Goal: Information Seeking & Learning: Learn about a topic

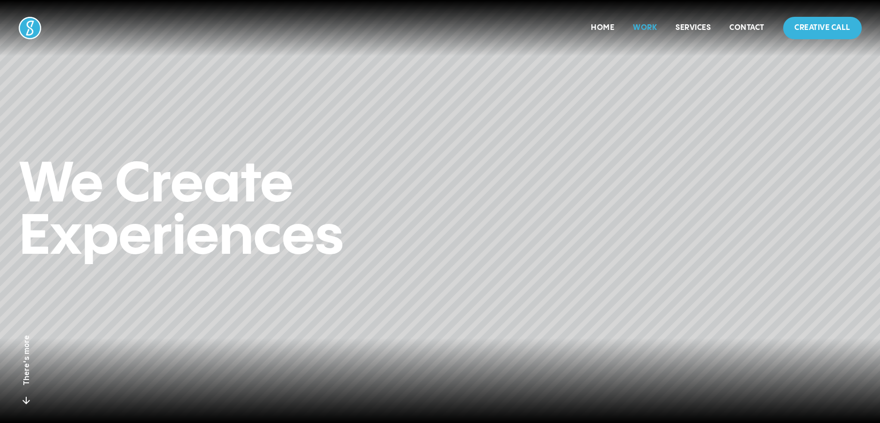
click at [641, 26] on link "Work" at bounding box center [645, 28] width 24 height 8
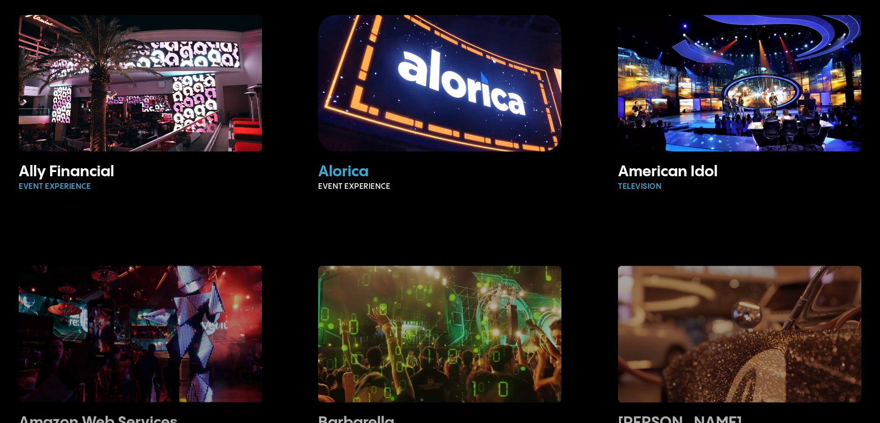
scroll to position [47, 0]
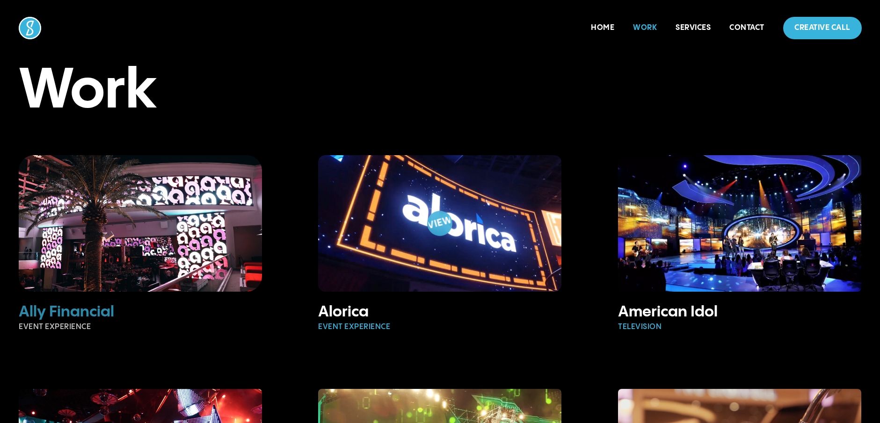
click at [225, 239] on img at bounding box center [140, 224] width 275 height 154
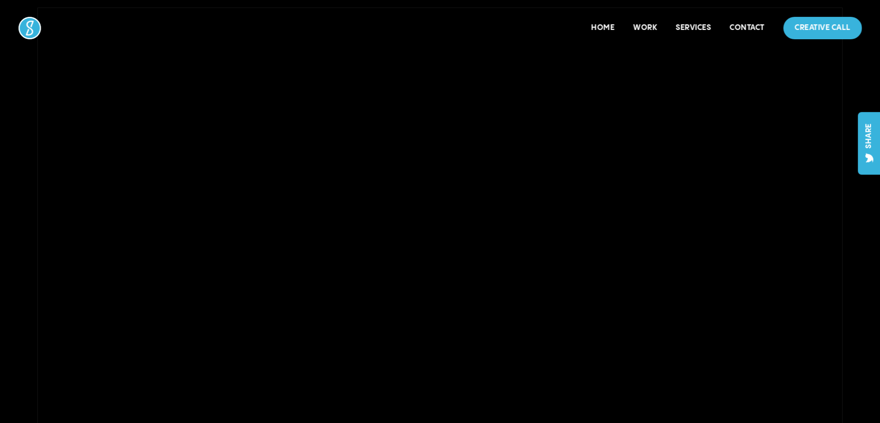
scroll to position [47, 0]
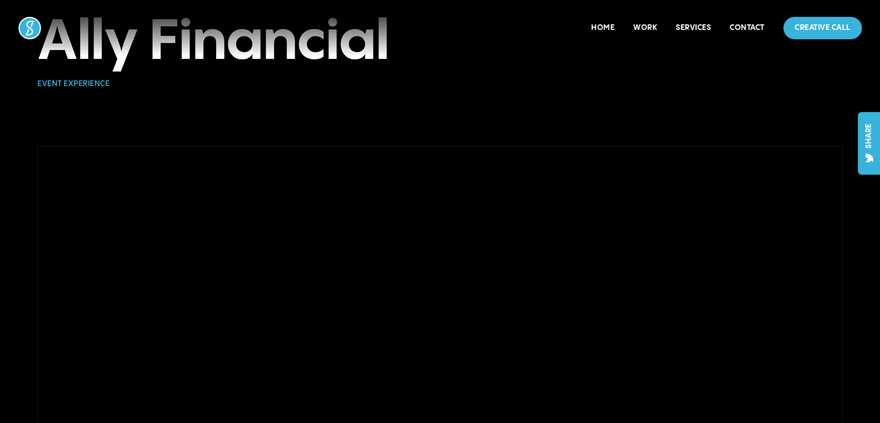
click at [406, 250] on div at bounding box center [439, 372] width 805 height 452
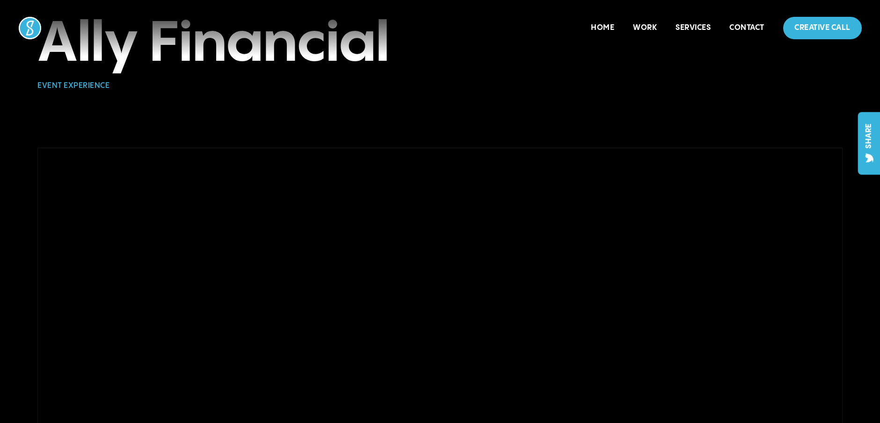
scroll to position [47, 0]
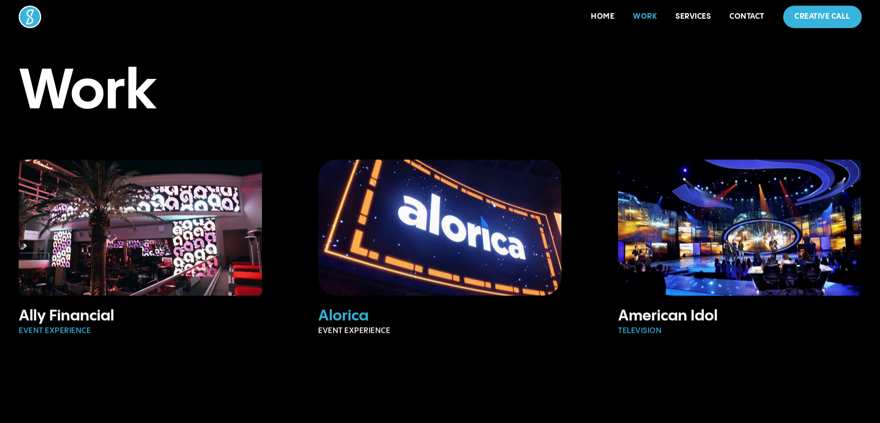
click at [412, 266] on img at bounding box center [439, 227] width 281 height 157
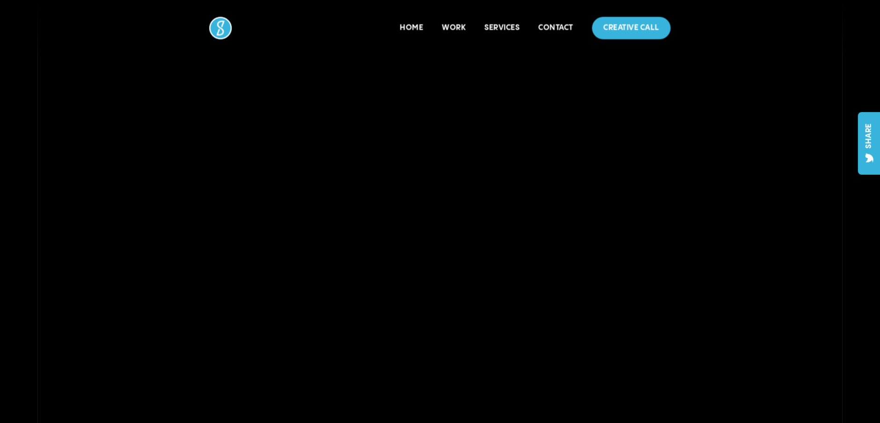
scroll to position [140, 0]
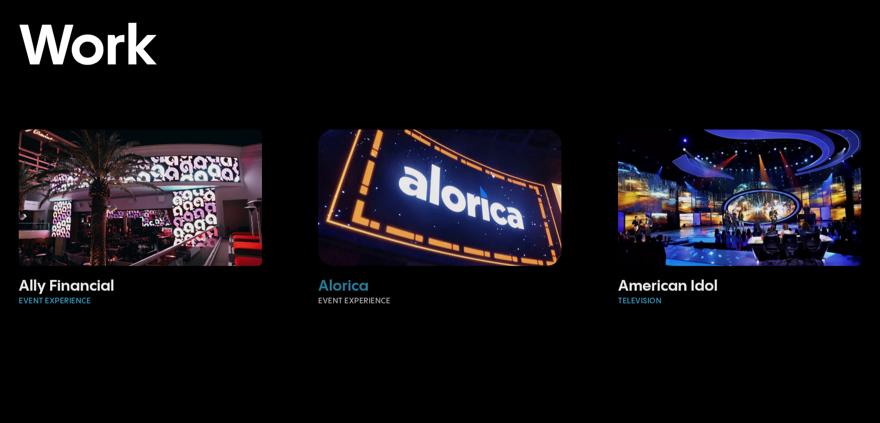
scroll to position [234, 0]
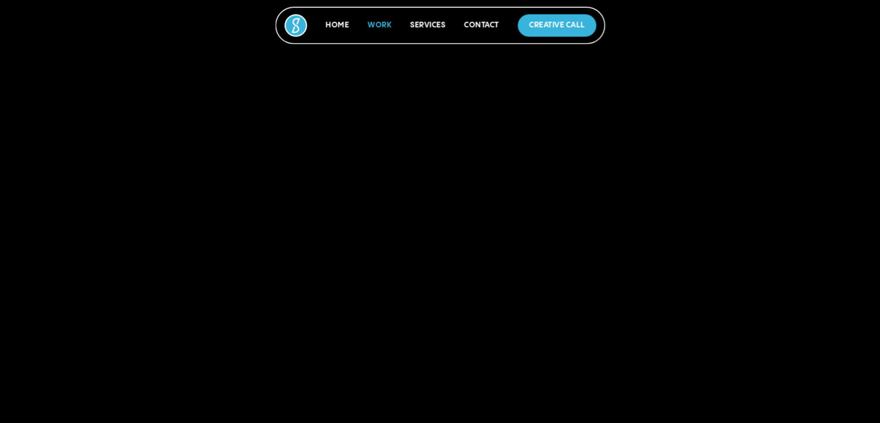
click at [682, 68] on img at bounding box center [740, 37] width 246 height 138
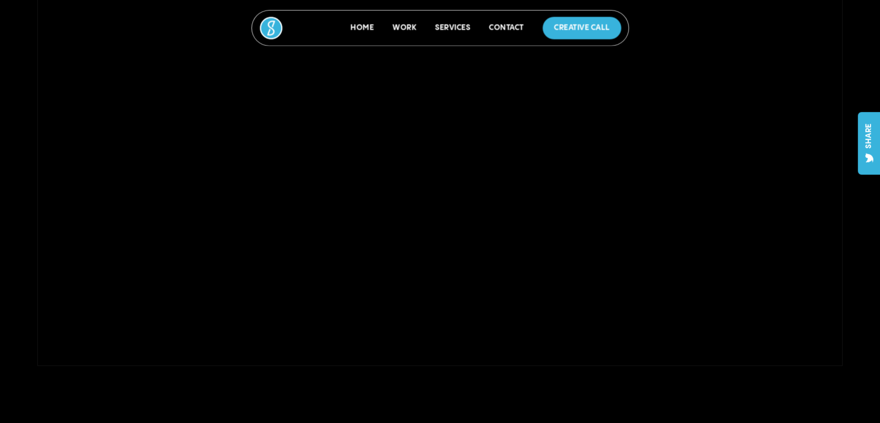
scroll to position [328, 0]
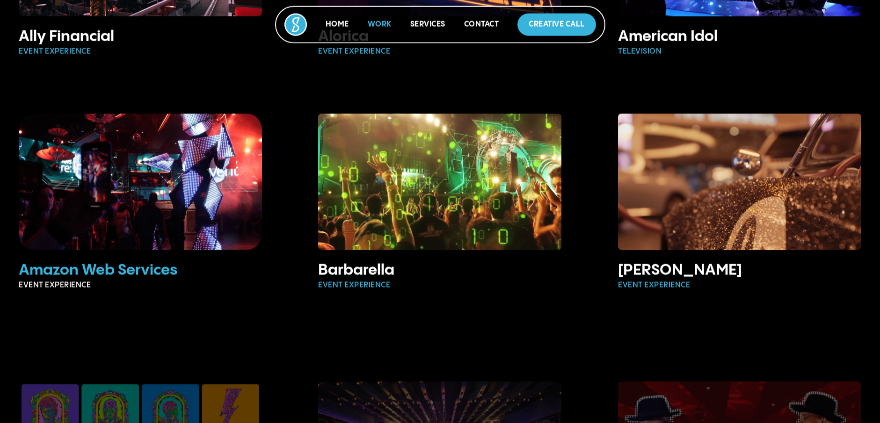
scroll to position [328, 0]
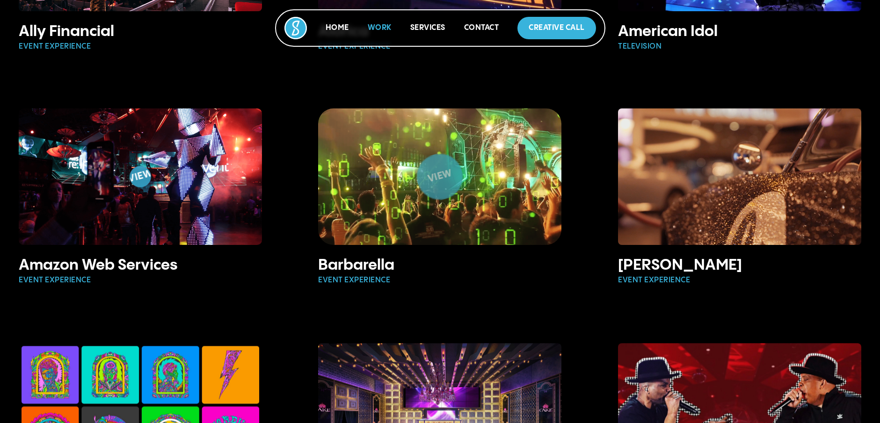
click at [173, 184] on img at bounding box center [140, 177] width 246 height 138
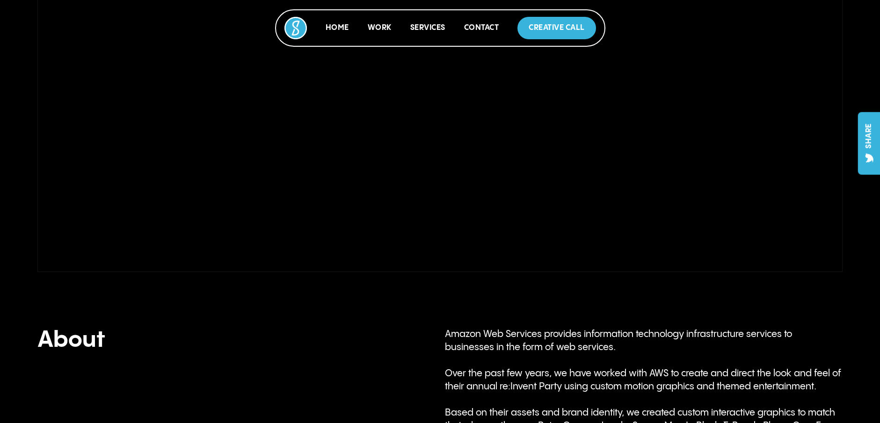
scroll to position [234, 0]
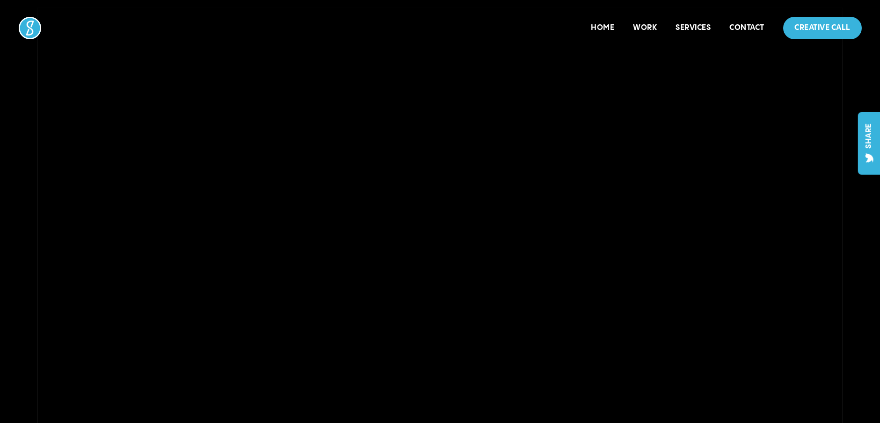
scroll to position [328, 0]
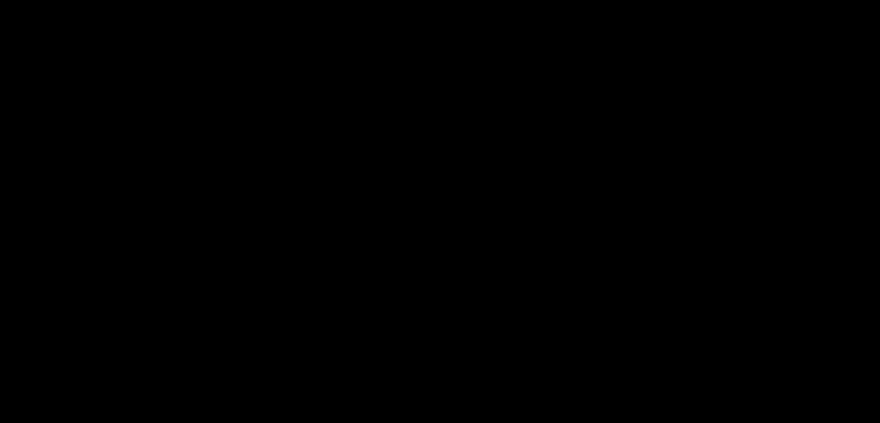
click at [419, 226] on img at bounding box center [439, 178] width 281 height 157
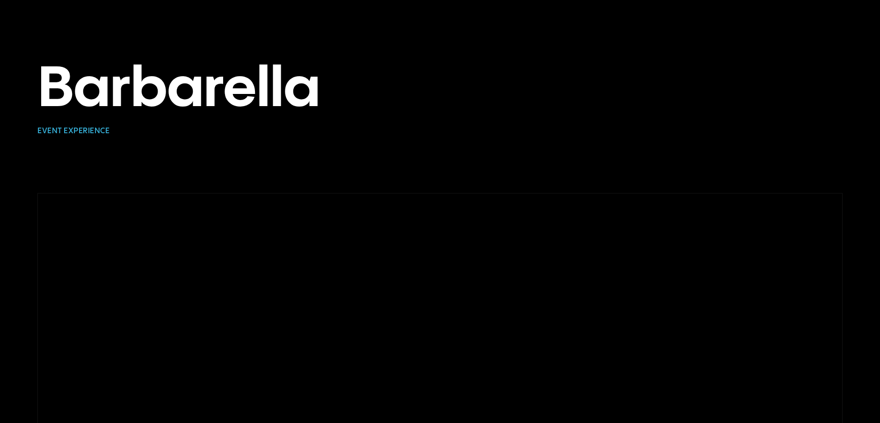
scroll to position [94, 0]
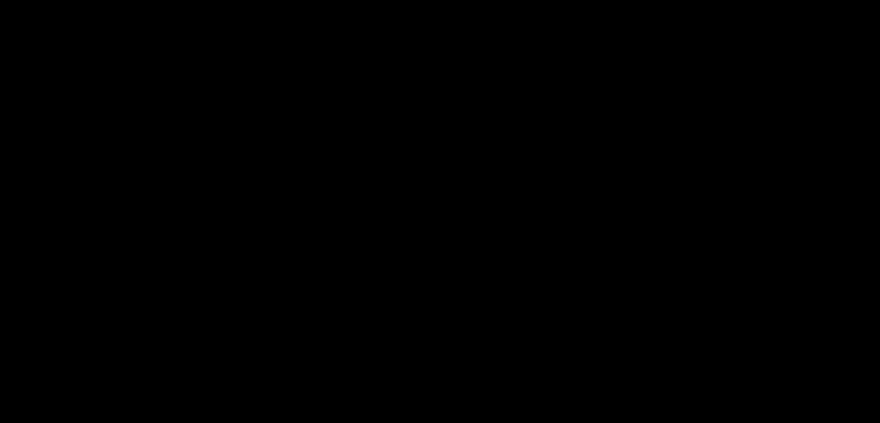
scroll to position [234, 0]
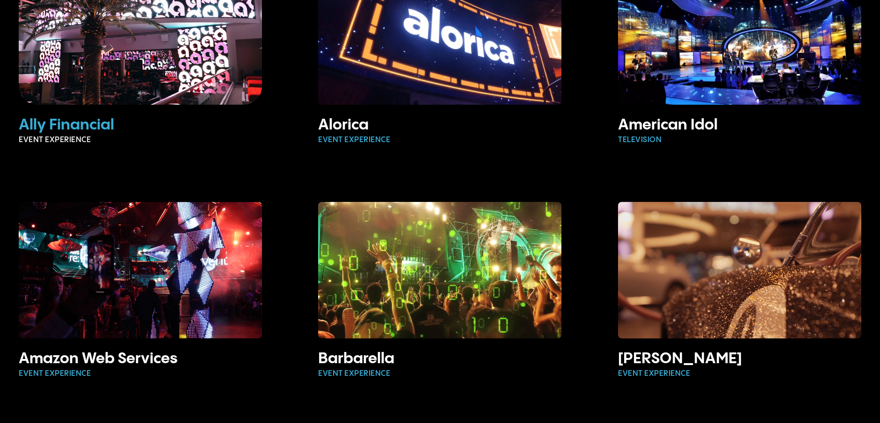
click at [199, 70] on img at bounding box center [140, 36] width 281 height 157
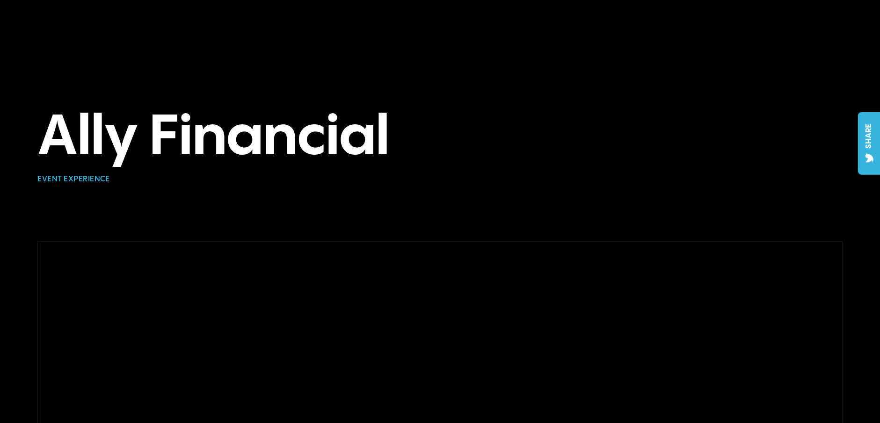
scroll to position [140, 0]
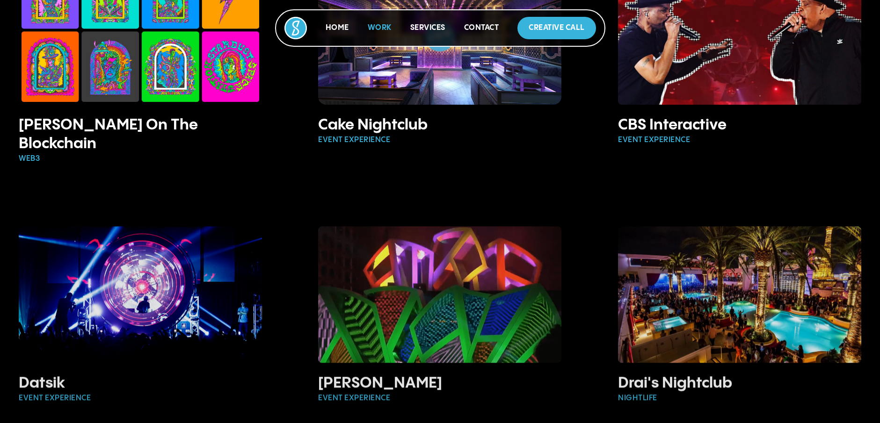
scroll to position [889, 0]
